Goal: Task Accomplishment & Management: Manage account settings

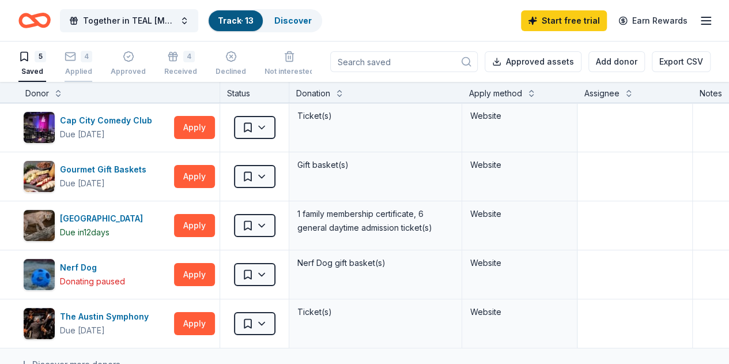
click at [76, 55] on icon "button" at bounding box center [71, 57] width 12 height 12
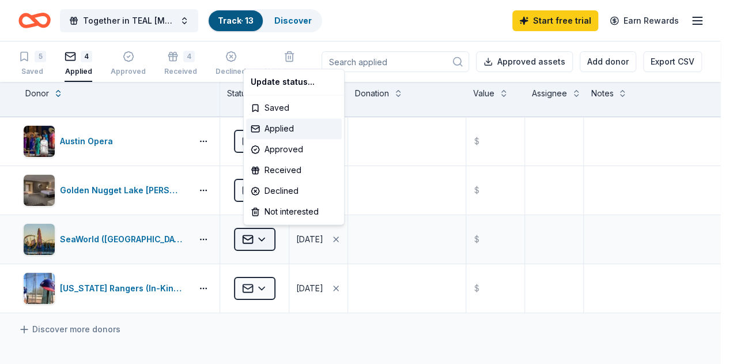
click at [270, 236] on html "Together in TEAL [MEDICAL_DATA] Walk Track · 13 Discover Start free trial Earn …" at bounding box center [364, 182] width 729 height 364
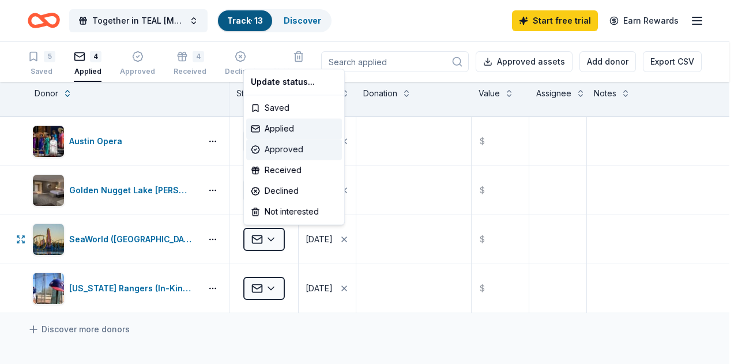
click at [273, 150] on div "Approved" at bounding box center [294, 149] width 96 height 21
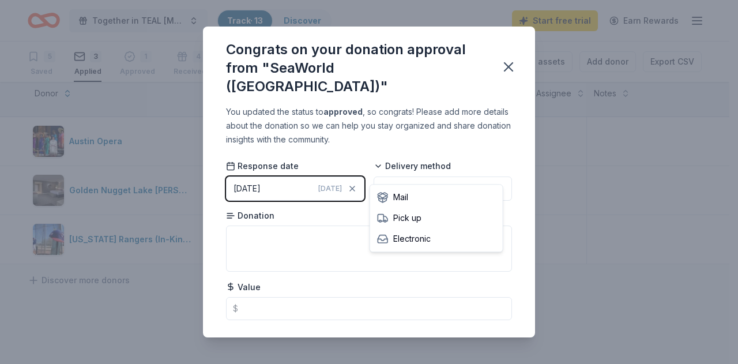
click at [432, 169] on html "Together in TEAL [MEDICAL_DATA] Walk Track · 13 Discover Start free trial Earn …" at bounding box center [369, 182] width 738 height 364
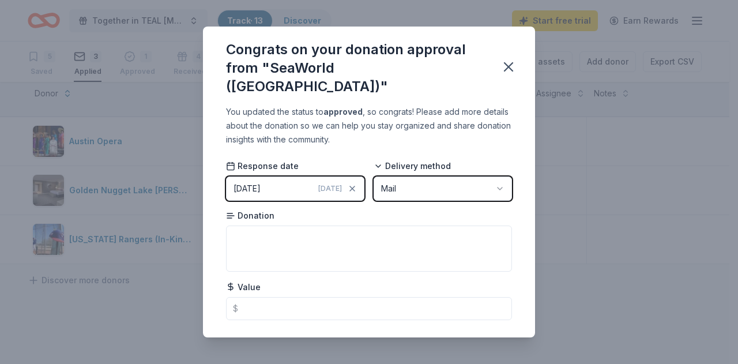
scroll to position [5, 0]
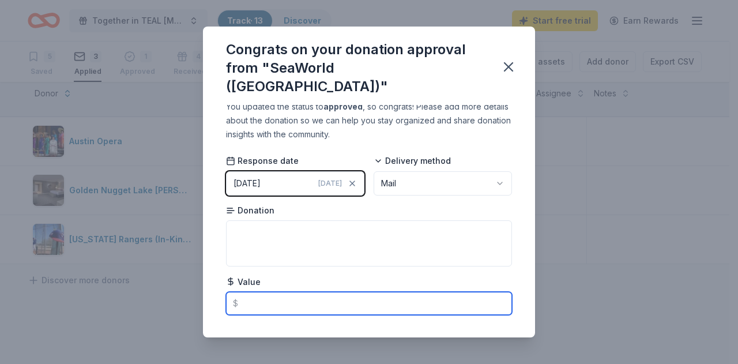
click at [250, 292] on input "text" at bounding box center [369, 303] width 286 height 23
type input "399.96"
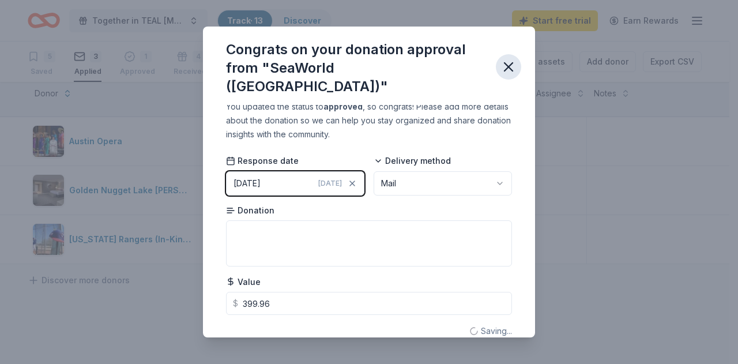
click at [504, 59] on icon "button" at bounding box center [508, 67] width 16 height 16
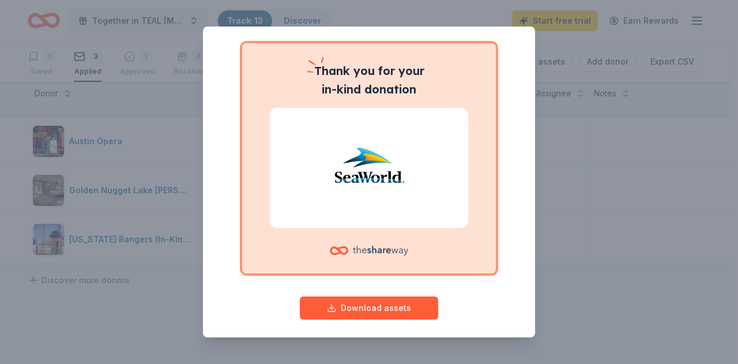
scroll to position [83, 0]
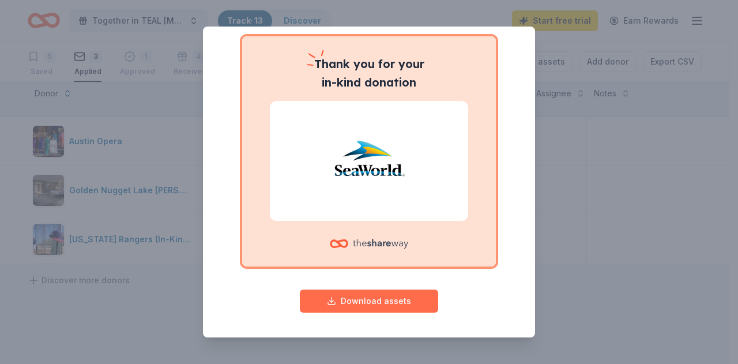
click at [367, 298] on button "Download assets" at bounding box center [369, 300] width 138 height 23
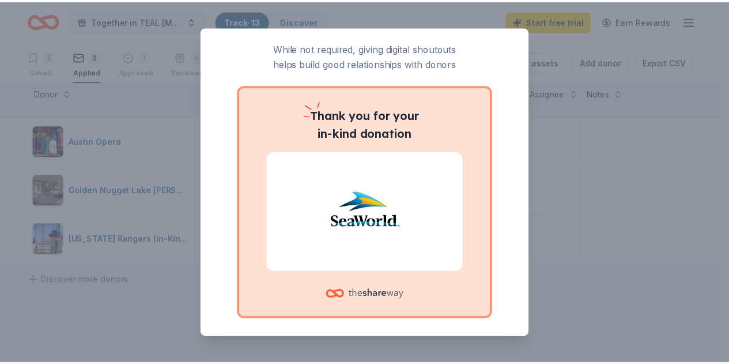
scroll to position [0, 0]
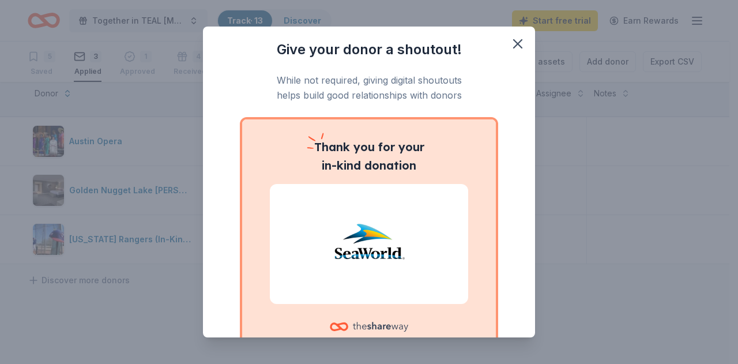
click at [359, 34] on div "Give your donor a shoutout! While not required, giving digital shoutouts helps …" at bounding box center [369, 182] width 332 height 311
click at [513, 43] on icon "button" at bounding box center [517, 44] width 8 height 8
